Goal: Task Accomplishment & Management: Complete application form

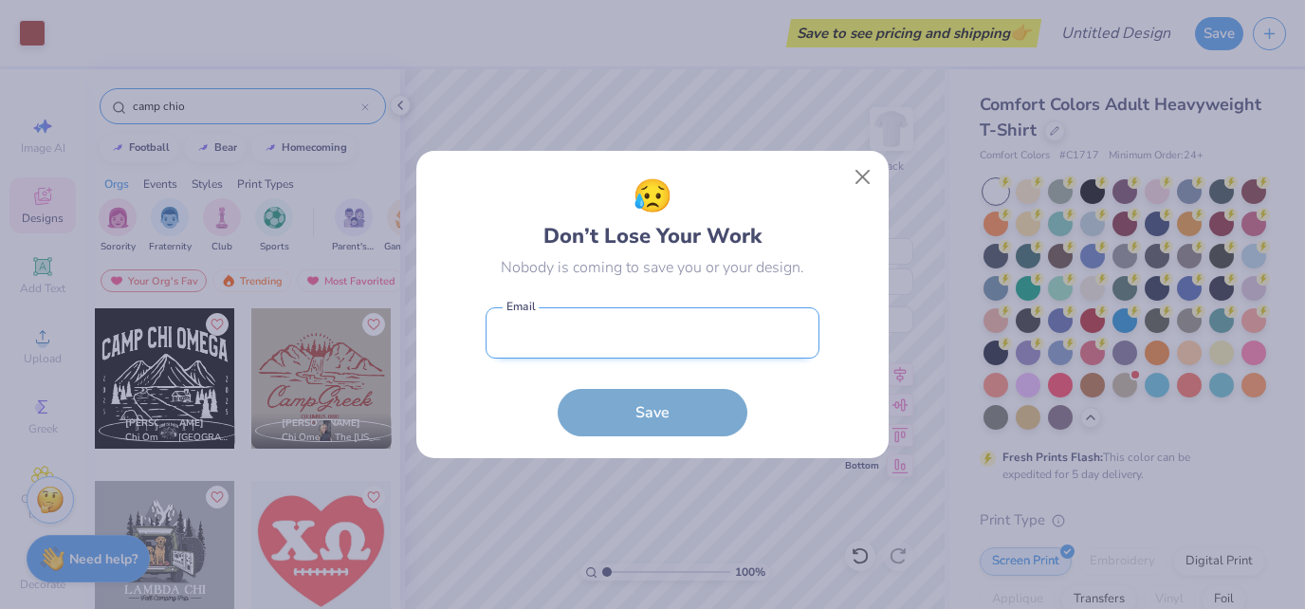
click at [715, 349] on input "email" at bounding box center [653, 333] width 334 height 52
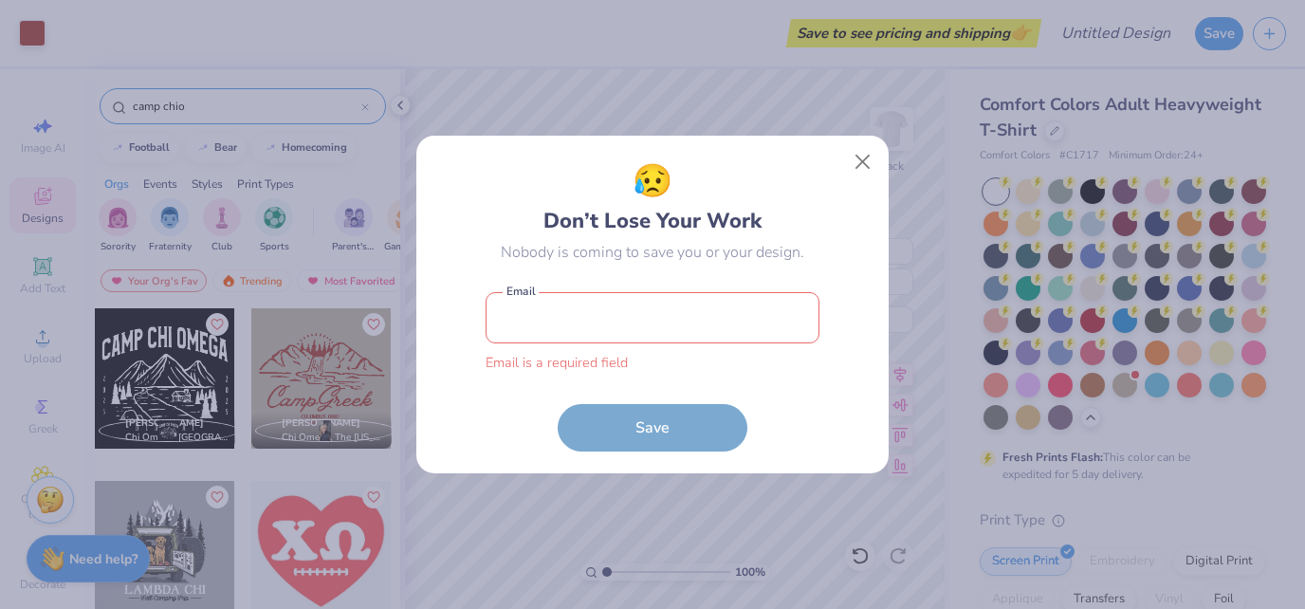
click at [493, 411] on form "Email is a required field Email Save" at bounding box center [653, 367] width 334 height 169
click at [556, 319] on input "email" at bounding box center [653, 318] width 334 height 52
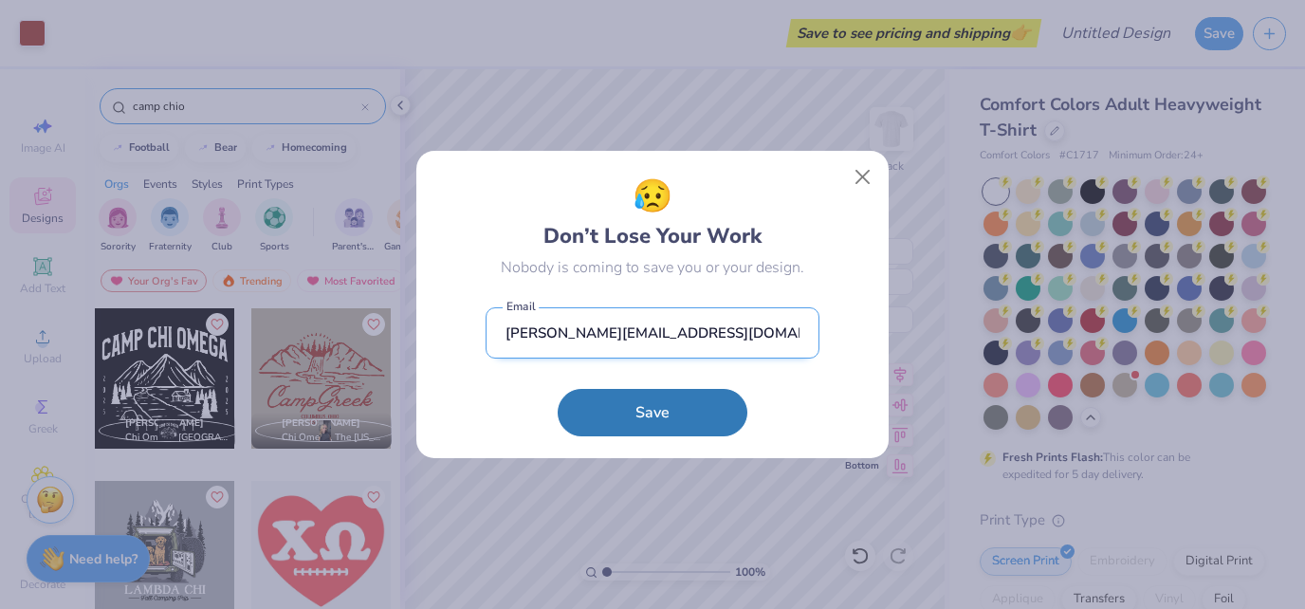
type input "[PERSON_NAME][EMAIL_ADDRESS][DOMAIN_NAME]"
click at [558, 389] on button "Save" at bounding box center [653, 412] width 190 height 47
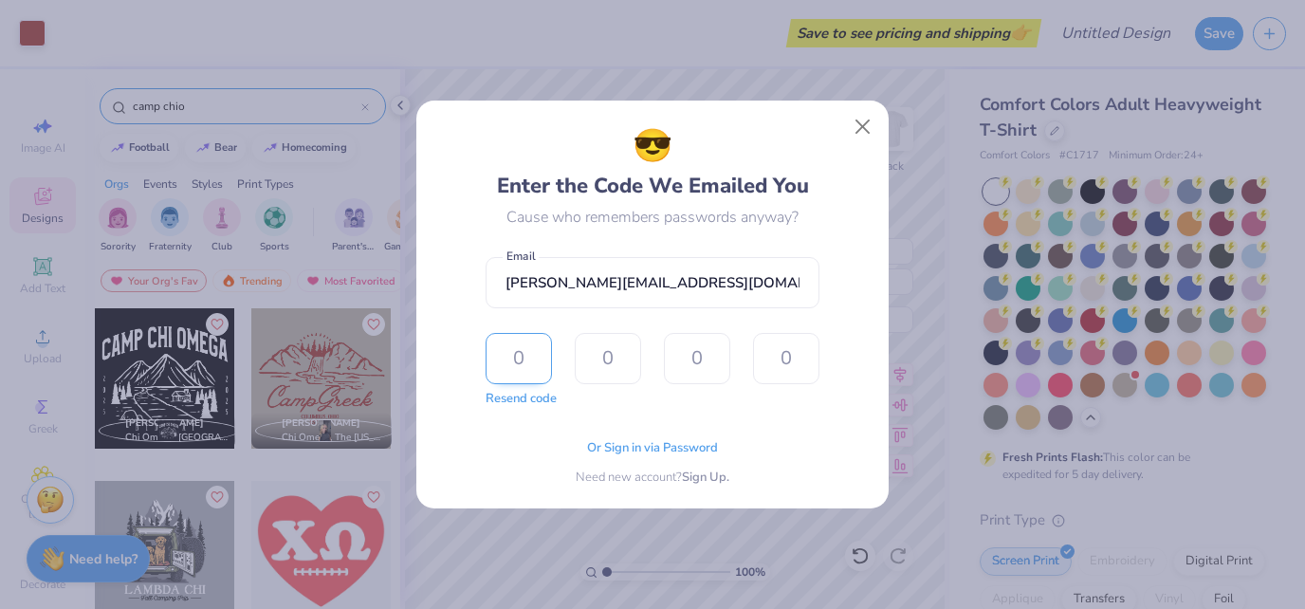
type input "2"
type input "4"
type input "0"
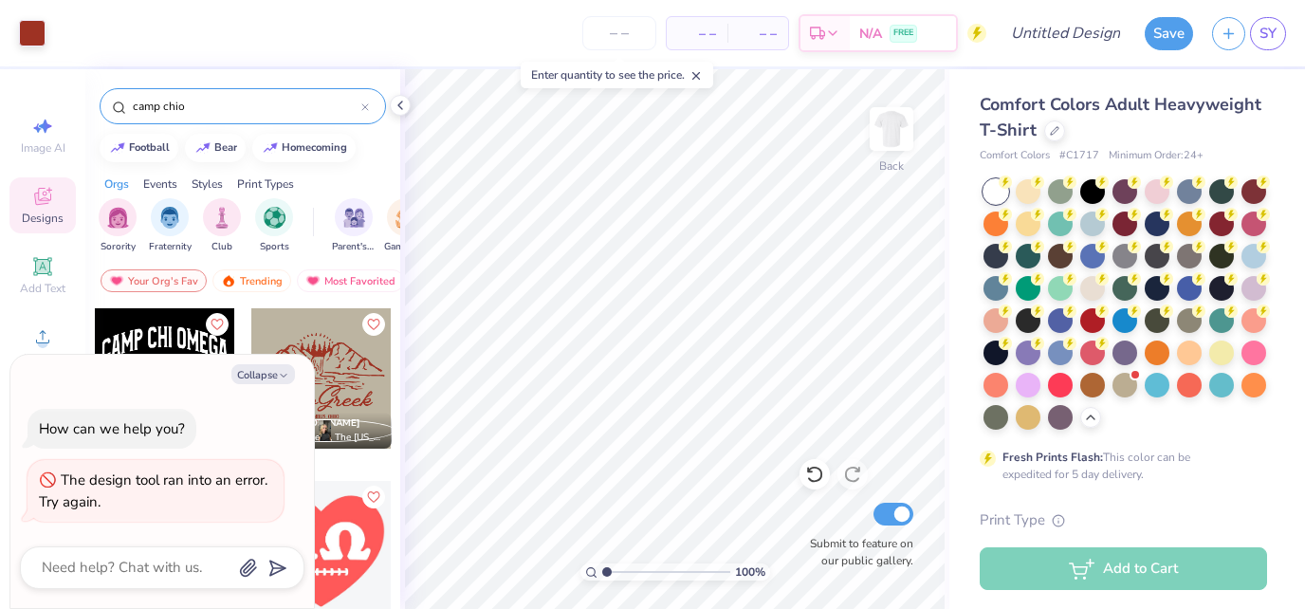
type textarea "x"
